Goal: Information Seeking & Learning: Learn about a topic

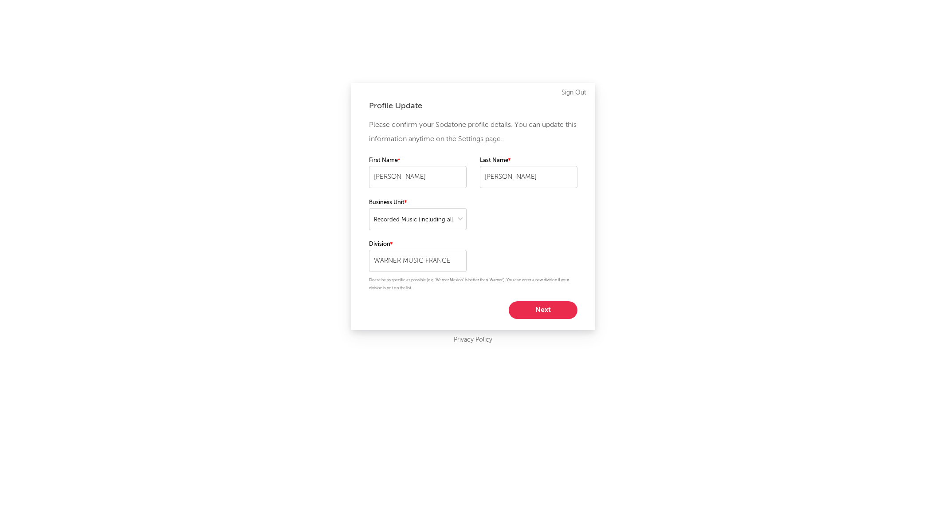
select select "recorded_music"
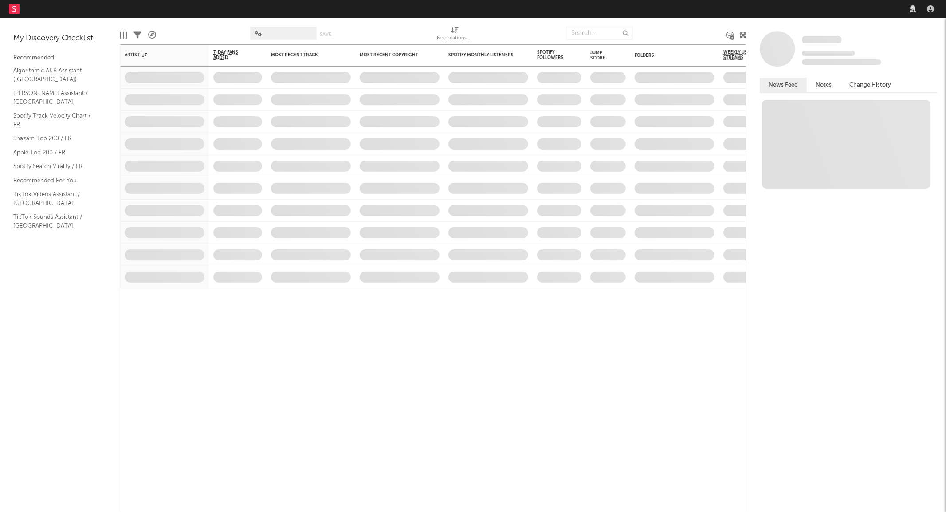
select select "recorded_music"
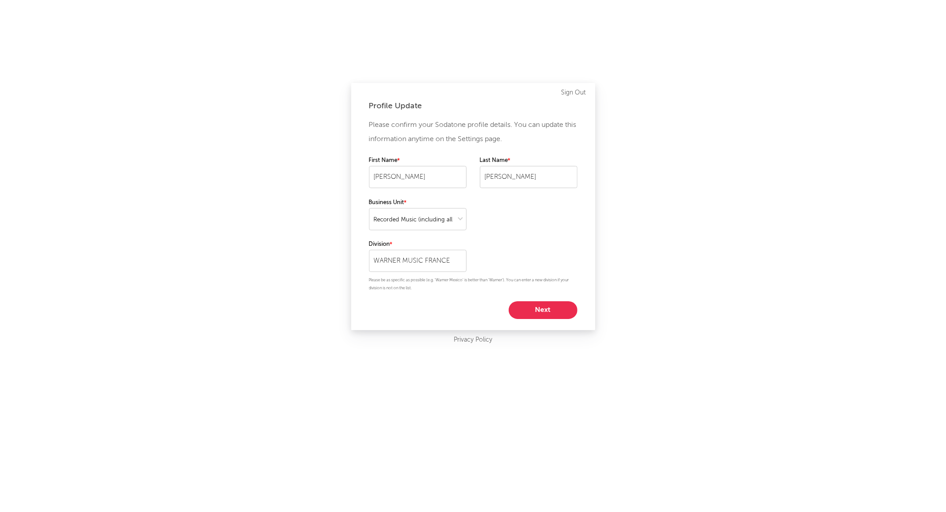
click at [546, 309] on button "Next" at bounding box center [543, 310] width 69 height 18
select select "other"
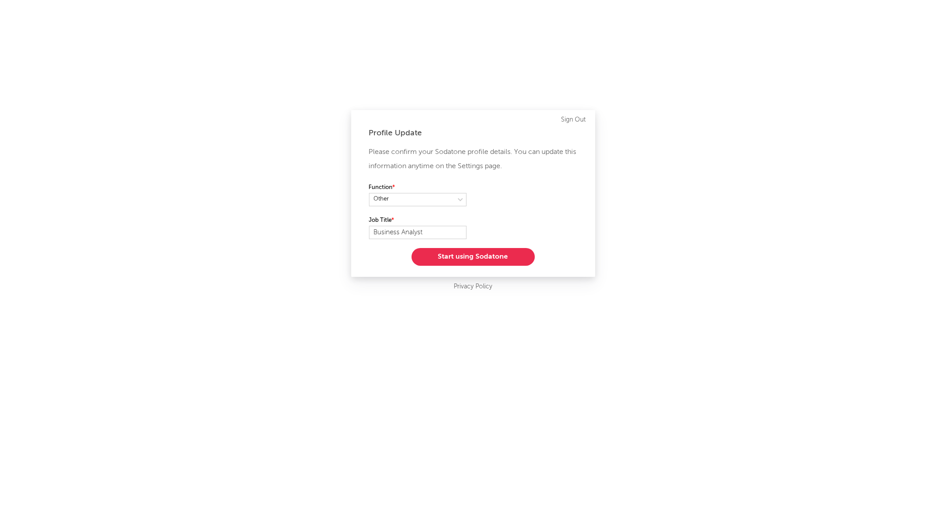
click at [488, 254] on button "Start using Sodatone" at bounding box center [473, 257] width 123 height 18
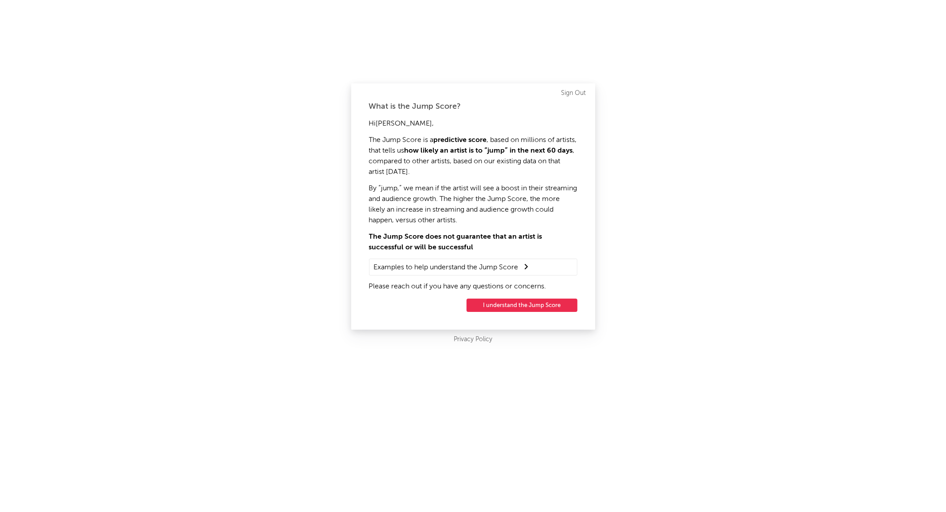
click at [537, 305] on button "I understand the Jump Score" at bounding box center [522, 305] width 111 height 13
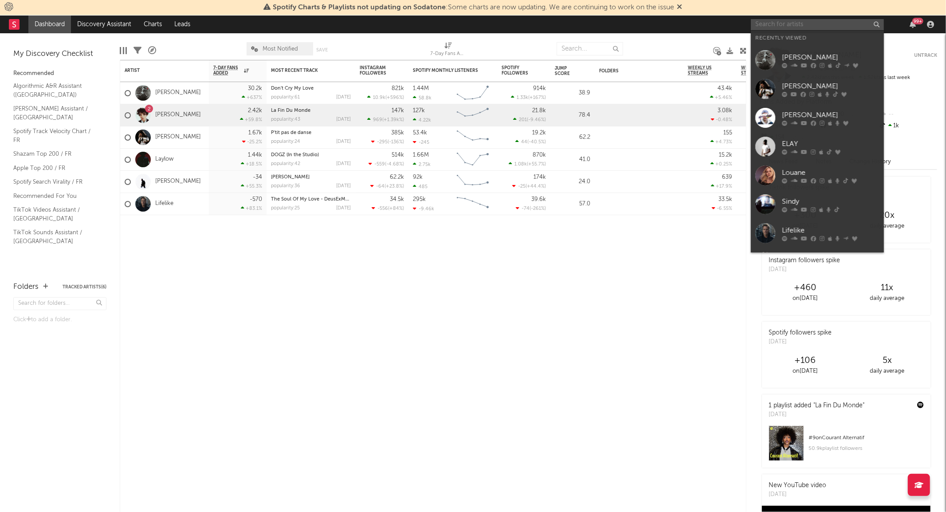
click at [793, 25] on input "text" at bounding box center [817, 24] width 133 height 11
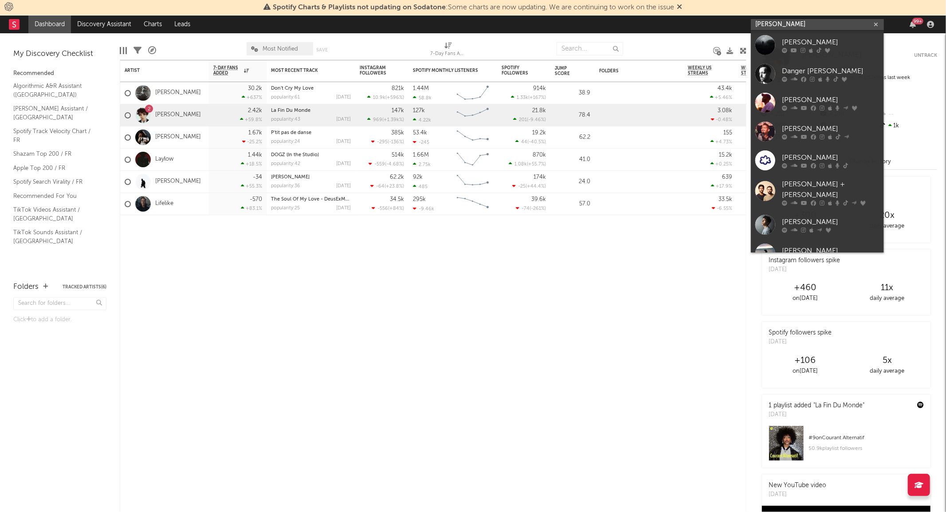
type input "[PERSON_NAME]"
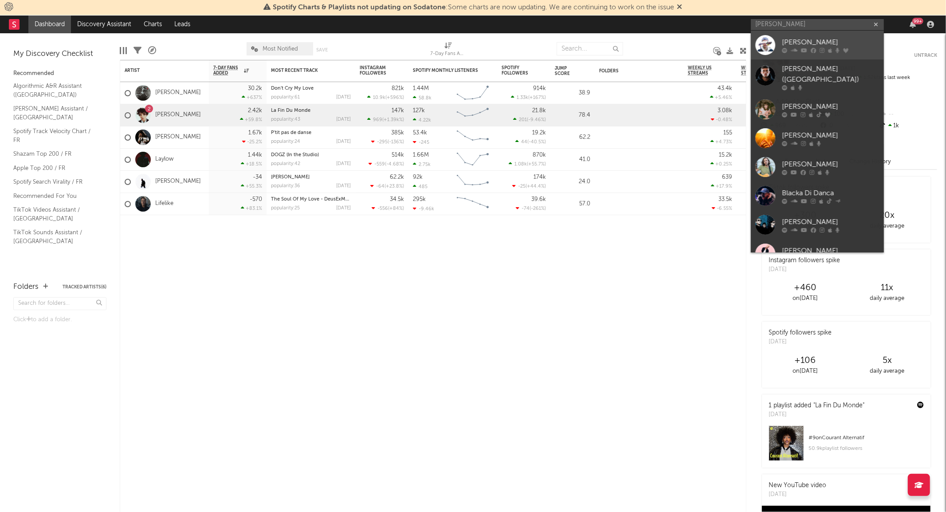
click at [802, 43] on div "[PERSON_NAME]" at bounding box center [831, 42] width 98 height 11
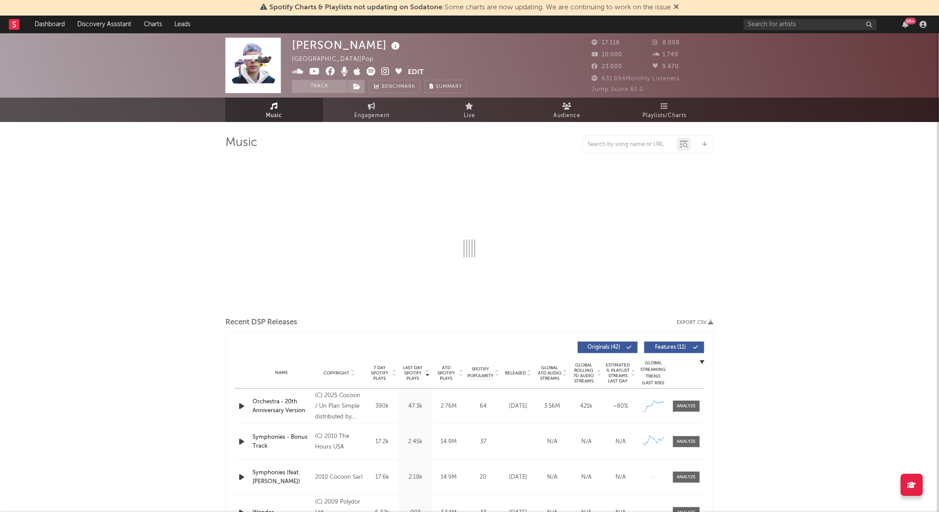
select select "6m"
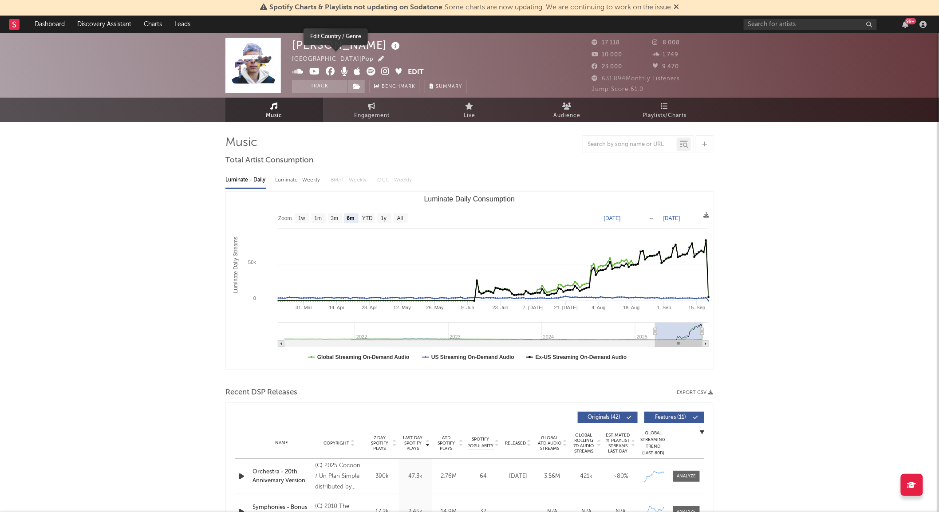
click at [378, 59] on icon "button" at bounding box center [381, 59] width 6 height 6
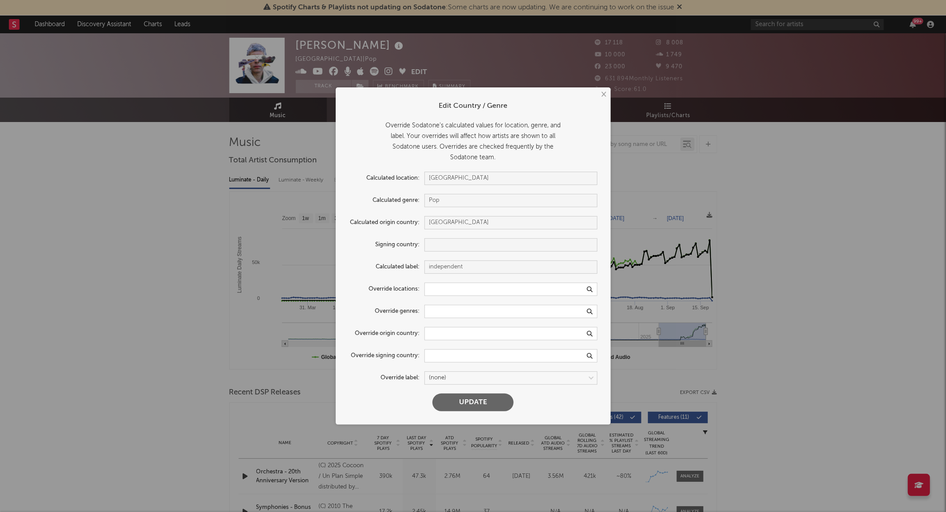
click at [603, 94] on button "×" at bounding box center [604, 95] width 10 height 10
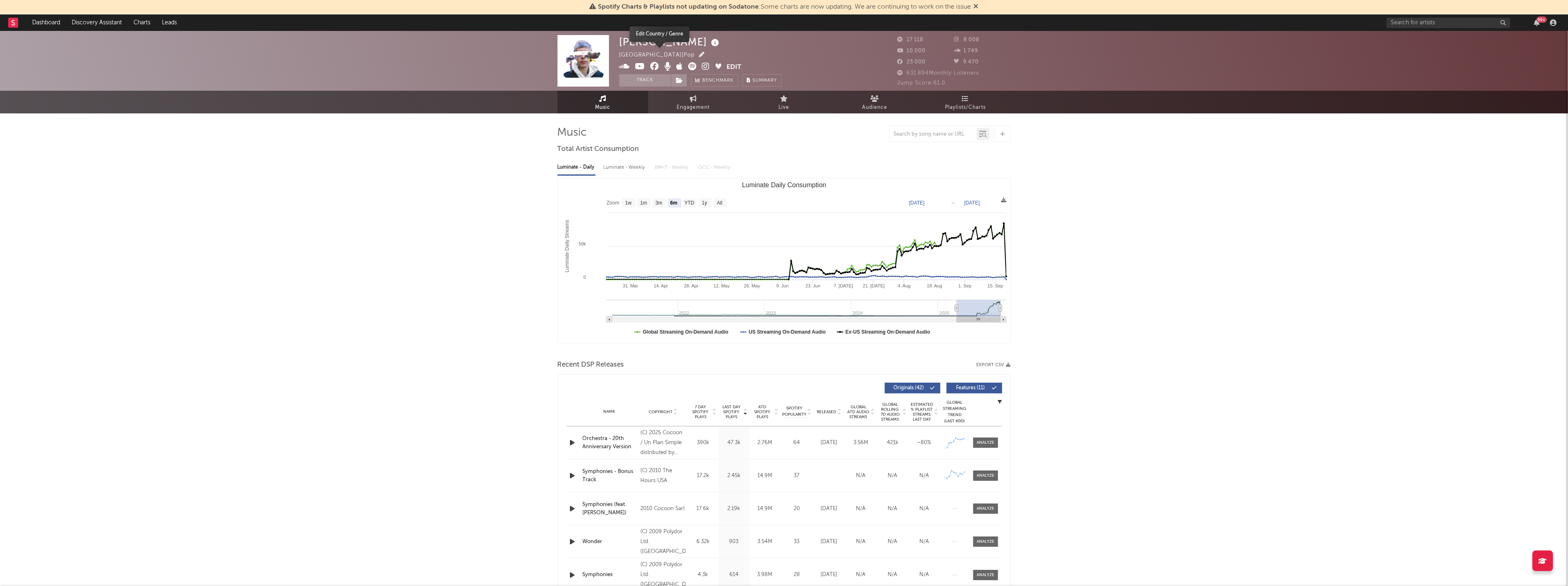
click at [699, 54] on icon "button" at bounding box center [702, 55] width 6 height 6
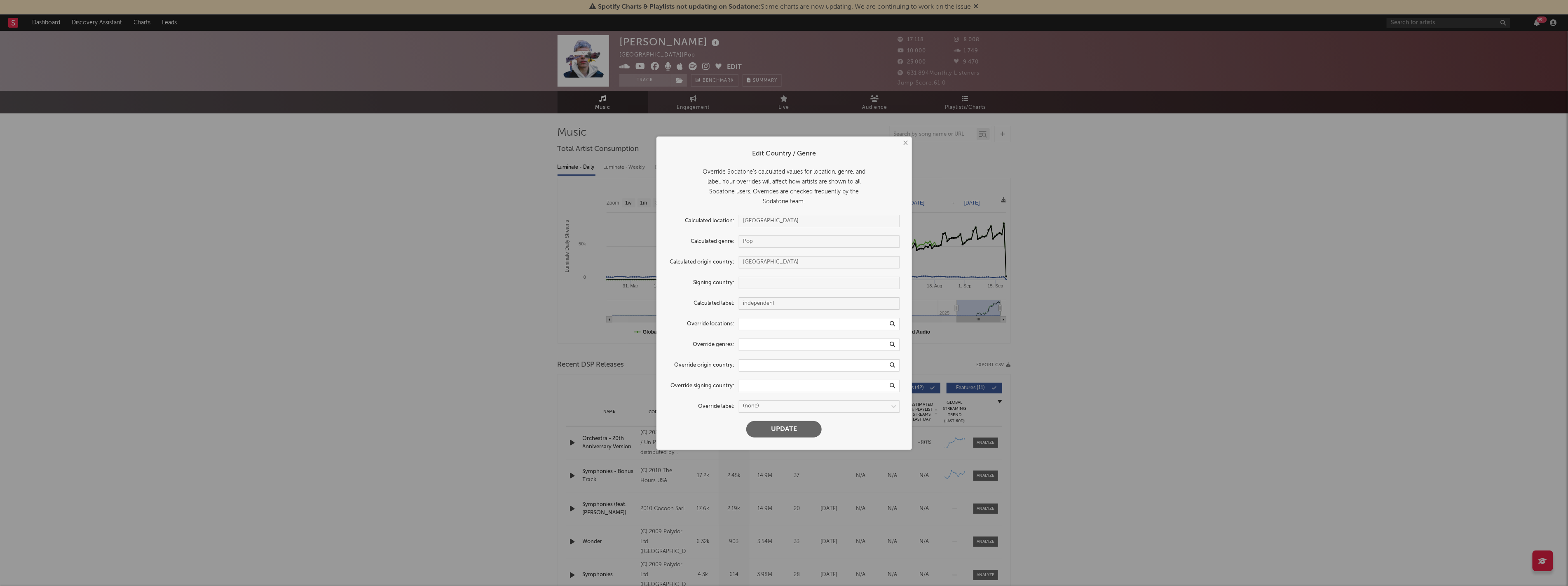
click at [452, 381] on div "× Edit Country / Genre Override Sodatone's calculated values for location, genr…" at bounding box center [784, 293] width 1568 height 586
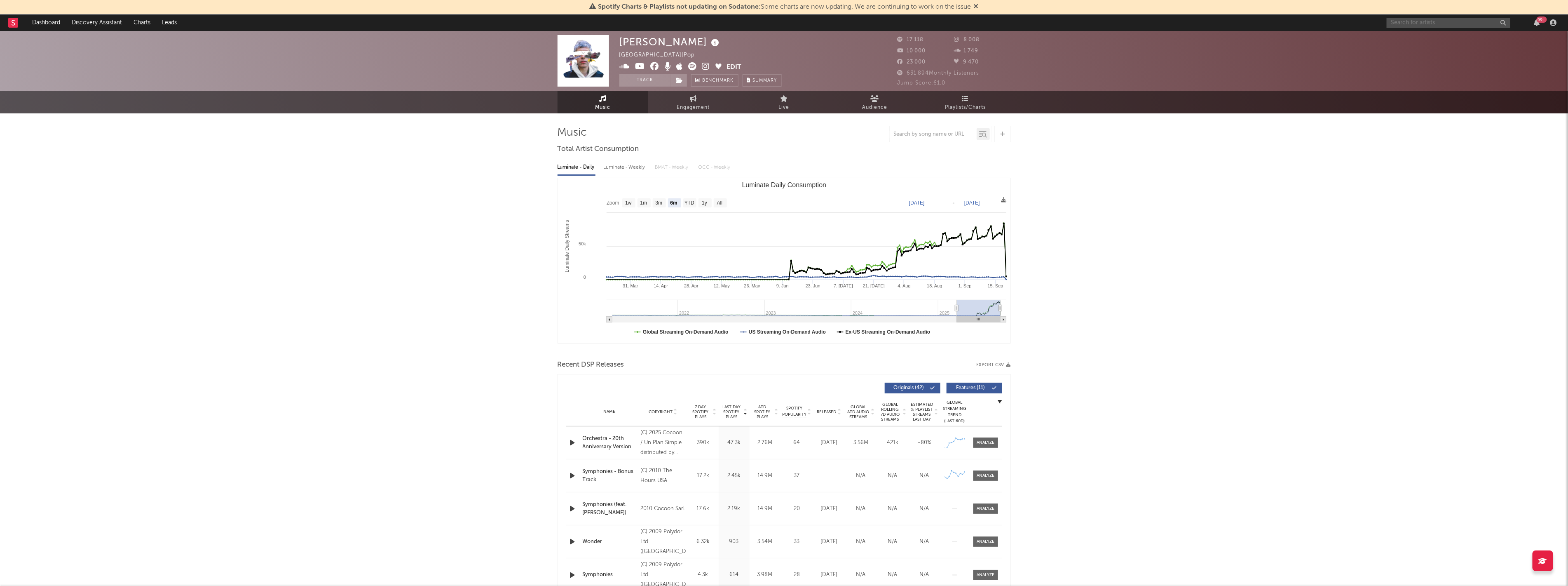
click at [879, 21] on input "text" at bounding box center [1448, 22] width 124 height 10
type input "n"
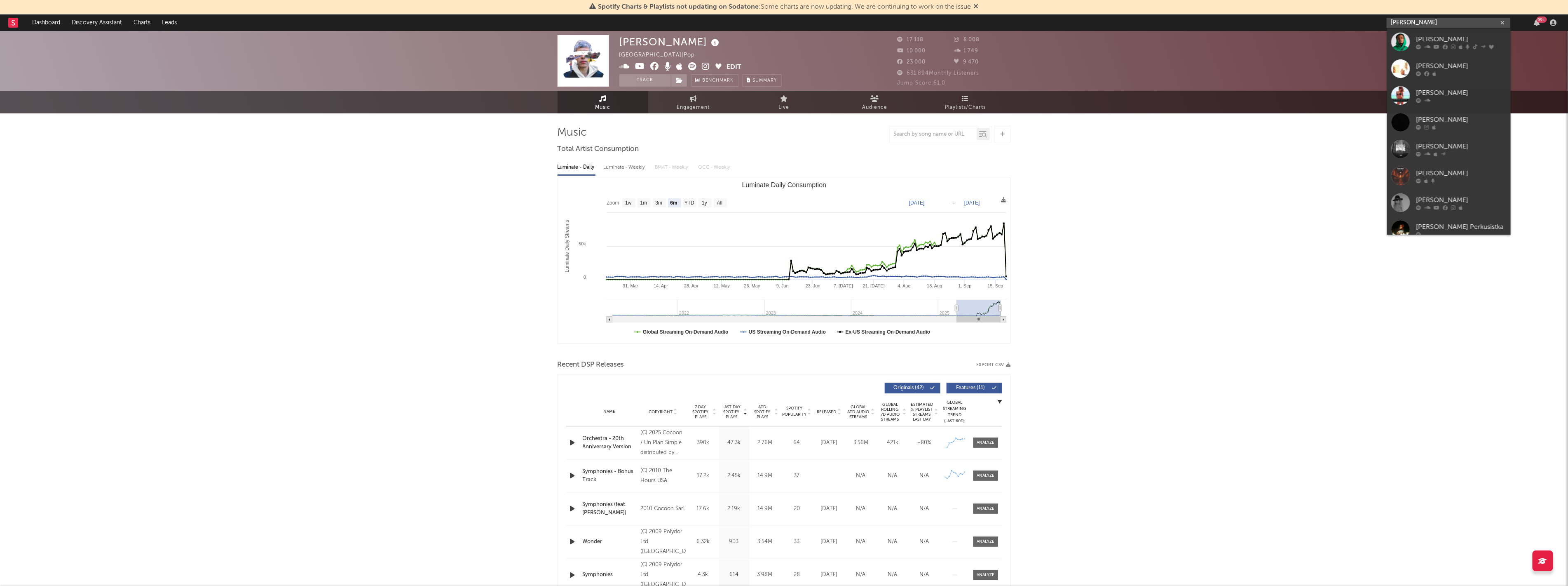
type input "[PERSON_NAME]"
click at [879, 36] on div "[PERSON_NAME]" at bounding box center [1462, 39] width 91 height 10
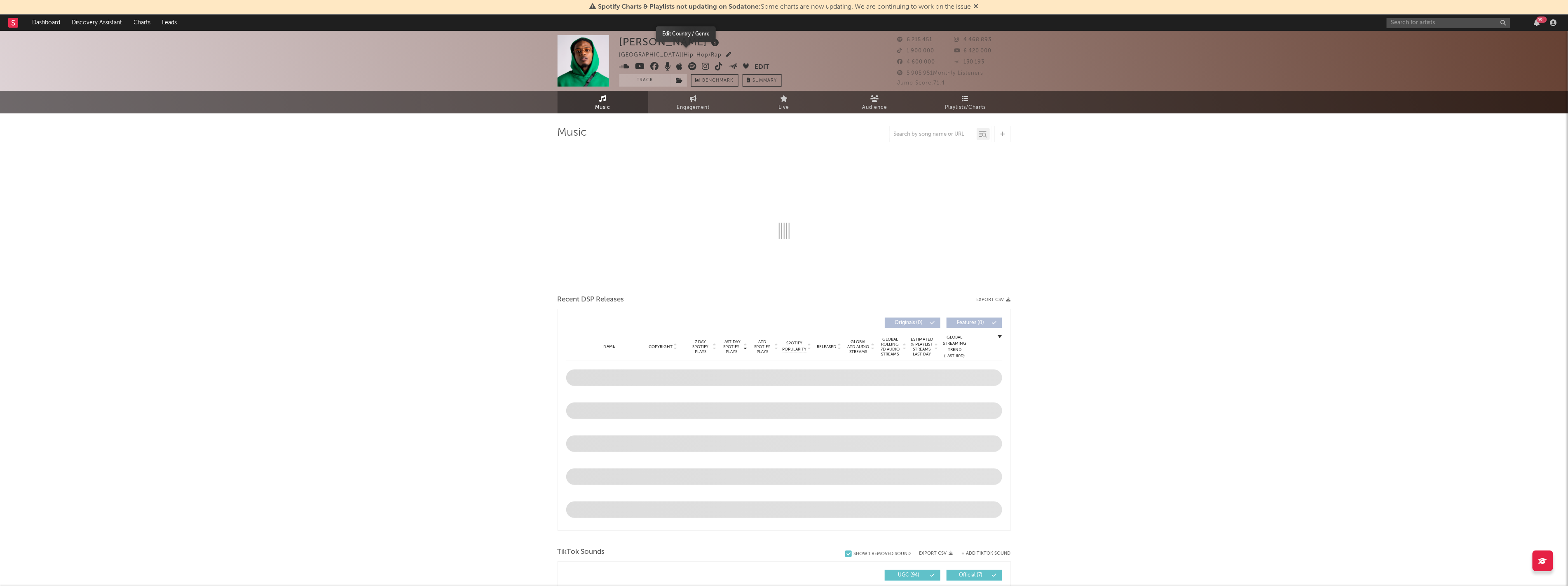
select select "6m"
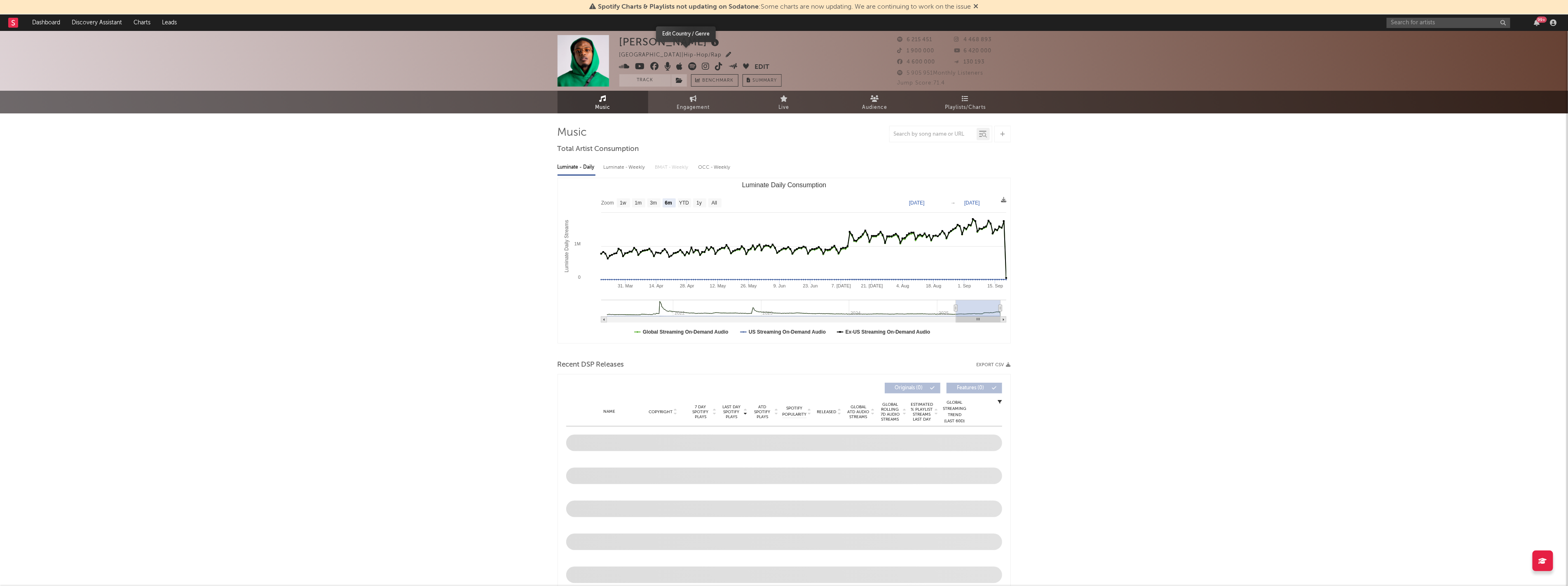
click at [726, 54] on icon "button" at bounding box center [729, 55] width 6 height 6
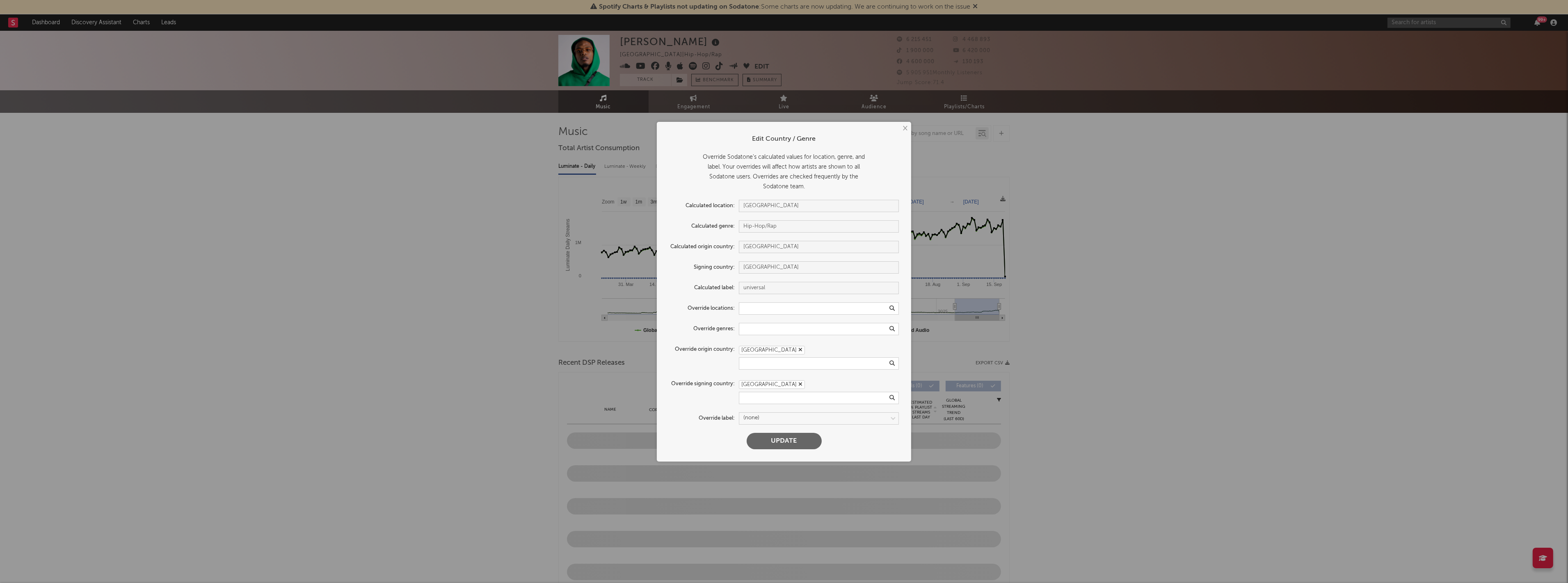
click at [875, 291] on div "× Edit Country / Genre Override Sodatone's calculated values for location, genr…" at bounding box center [784, 291] width 1568 height 583
